Goal: Information Seeking & Learning: Learn about a topic

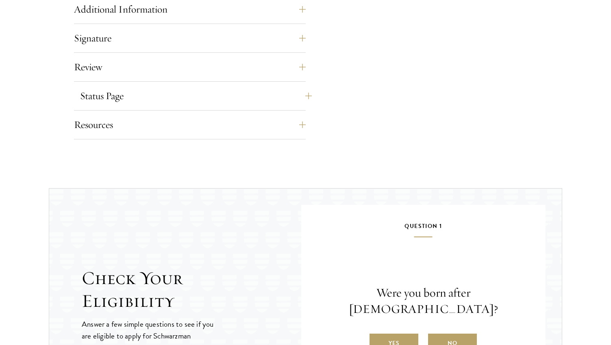
scroll to position [674, 0]
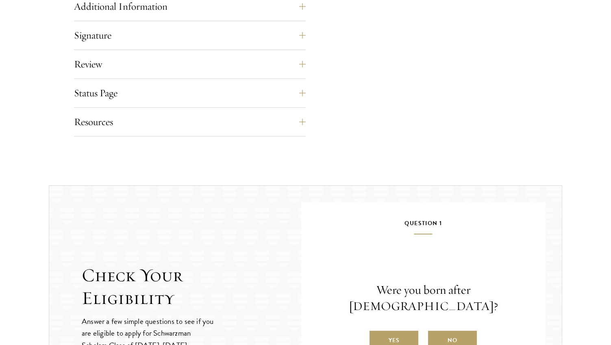
click at [200, 131] on div "Resources Eligibility Requirements Application FAQ Technical Support: apptech@s…" at bounding box center [190, 124] width 232 height 24
click at [200, 124] on button "Resources" at bounding box center [196, 122] width 232 height 20
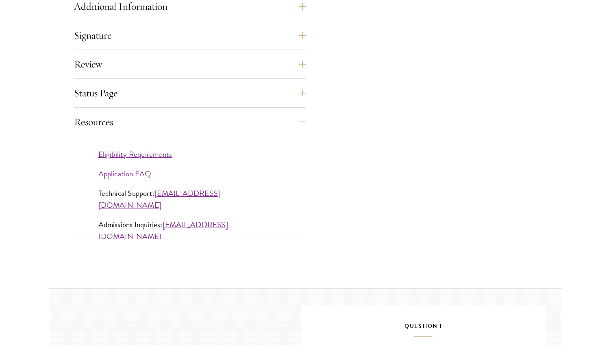
click at [162, 153] on link "Eligibility Requirements" at bounding box center [135, 154] width 74 height 12
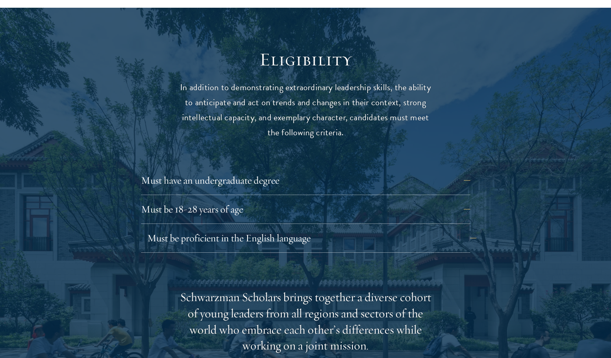
scroll to position [1041, 0]
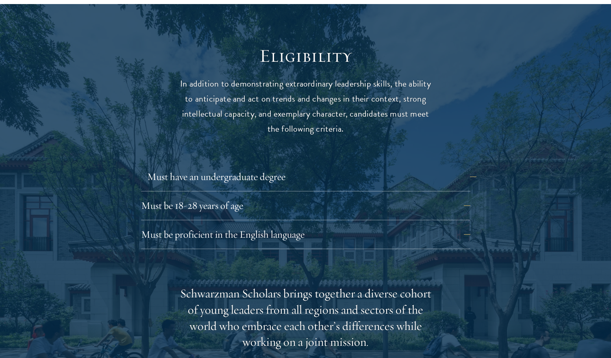
click at [273, 167] on button "Must have an undergraduate degree" at bounding box center [311, 177] width 329 height 20
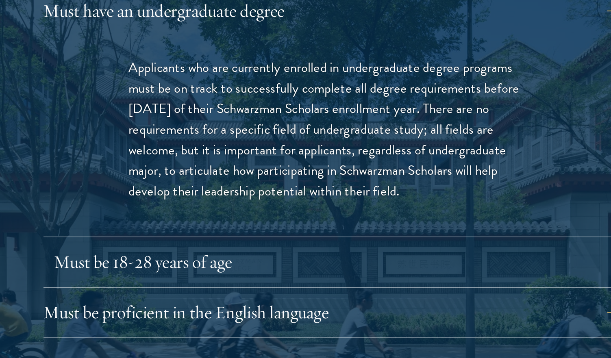
scroll to position [1131, 0]
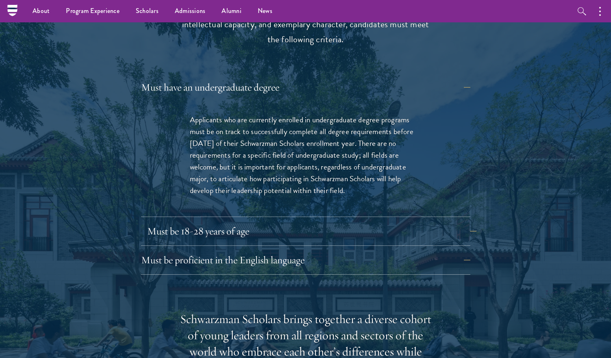
click at [291, 222] on button "Must be 18-28 years of age" at bounding box center [311, 232] width 329 height 20
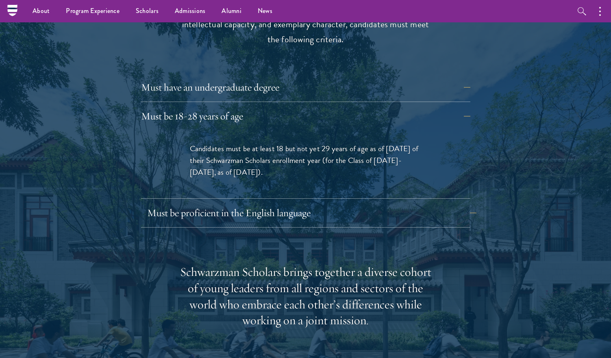
click at [279, 203] on button "Must be proficient in the English language" at bounding box center [311, 213] width 329 height 20
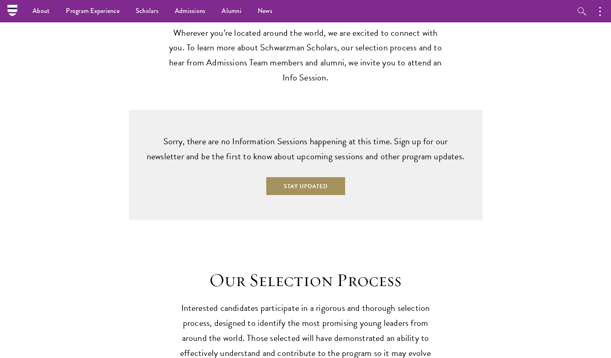
scroll to position [2244, 0]
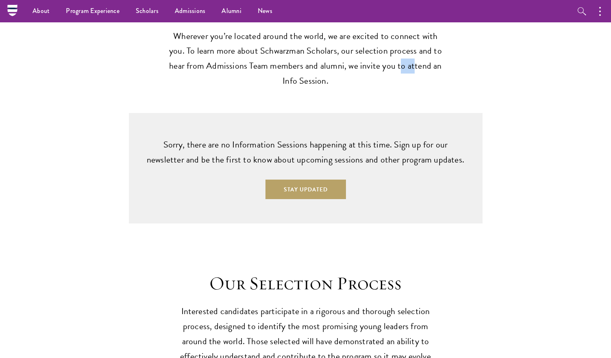
drag, startPoint x: 395, startPoint y: 35, endPoint x: 384, endPoint y: 46, distance: 14.9
click at [384, 46] on p "Wherever you’re located around the world, we are excited to connect with you. T…" at bounding box center [305, 59] width 281 height 60
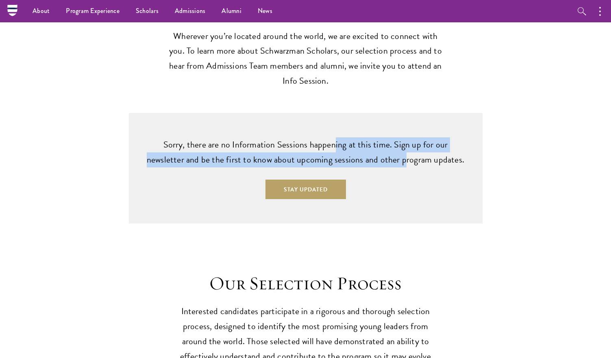
drag, startPoint x: 316, startPoint y: 111, endPoint x: 385, endPoint y: 138, distance: 73.7
click at [385, 138] on p "Sorry, there are no Information Sessions happening at this time. Sign up for ou…" at bounding box center [305, 152] width 321 height 30
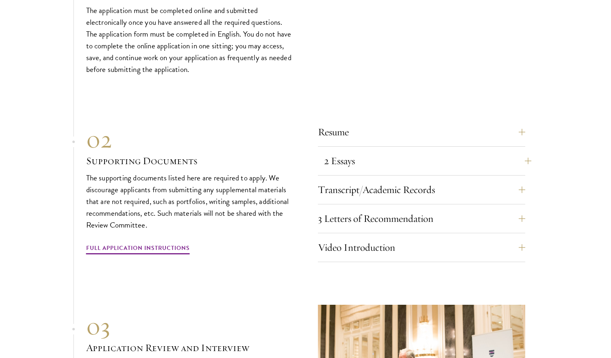
scroll to position [2705, 0]
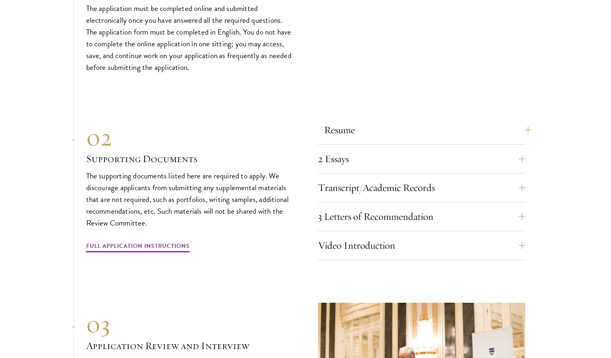
click at [347, 120] on button "Resume" at bounding box center [427, 130] width 207 height 20
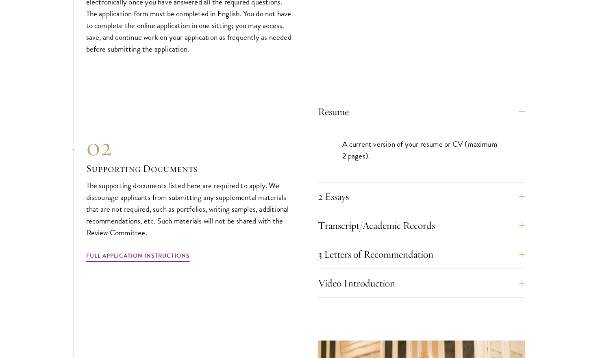
scroll to position [2508, 0]
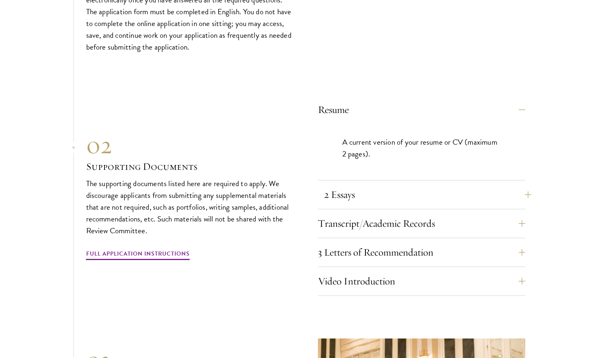
click at [469, 185] on button "2 Essays" at bounding box center [427, 195] width 207 height 20
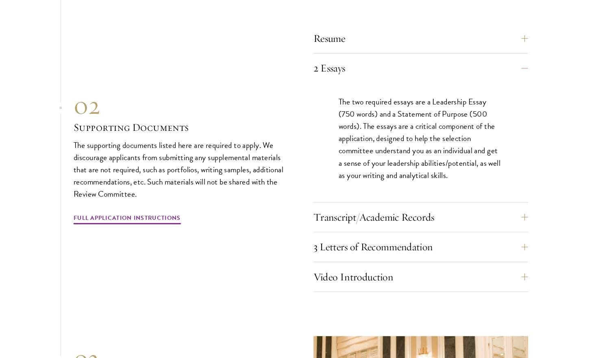
scroll to position [2575, 0]
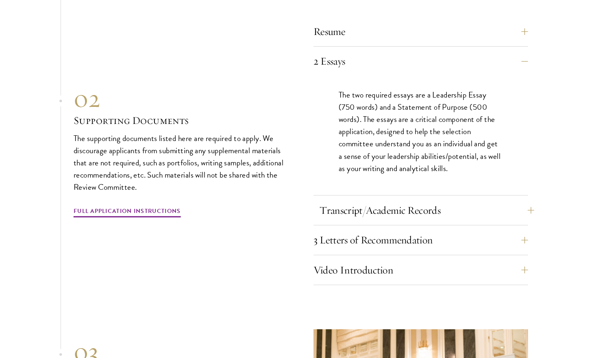
click at [433, 206] on button "Transcript/Academic Records" at bounding box center [427, 216] width 207 height 20
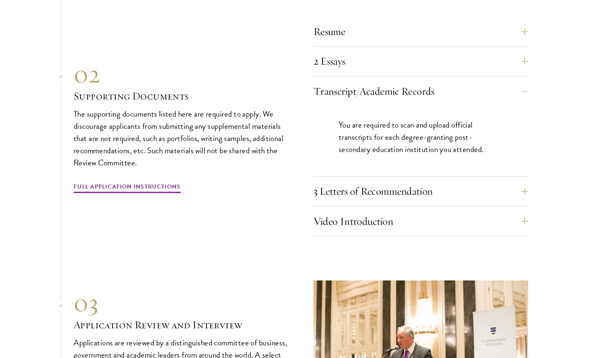
scroll to position [2482, 0]
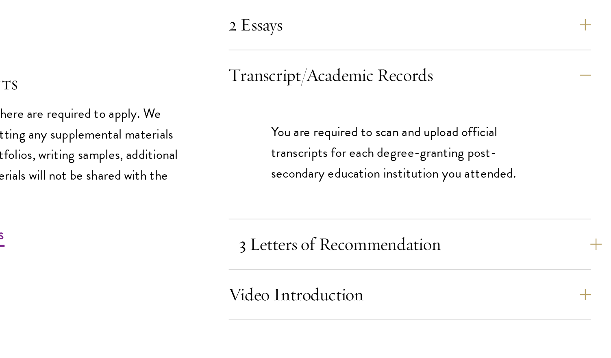
click at [324, 281] on button "3 Letters of Recommendation" at bounding box center [427, 291] width 207 height 20
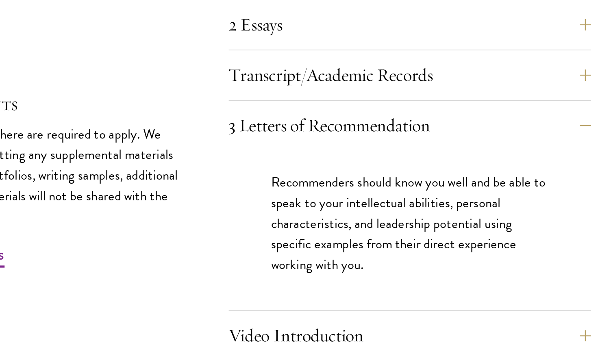
scroll to position [2579, 0]
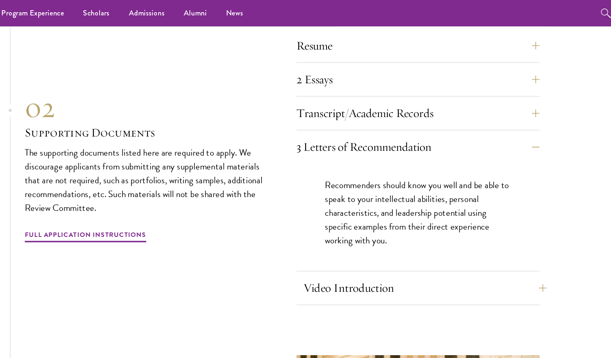
click at [363, 236] on button "Video Introduction" at bounding box center [427, 246] width 207 height 20
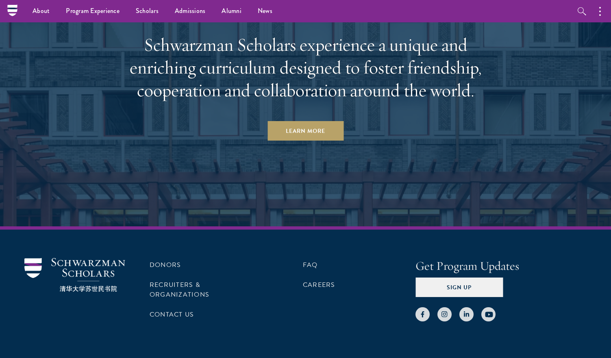
scroll to position [4042, 0]
